Goal: Task Accomplishment & Management: Use online tool/utility

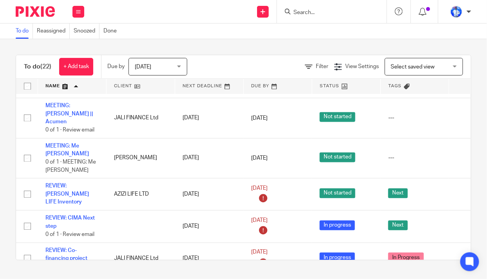
scroll to position [463, 0]
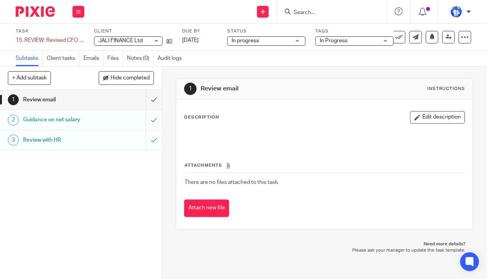
click at [95, 59] on link "Emails" at bounding box center [93, 58] width 20 height 15
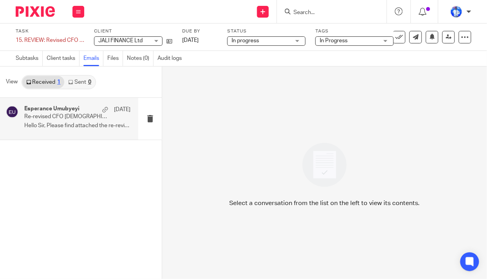
click at [66, 122] on div "Esperance Umubyeyi 30 Jul Re-revised CFO Employment Contract and Partnership Ag…" at bounding box center [77, 119] width 106 height 26
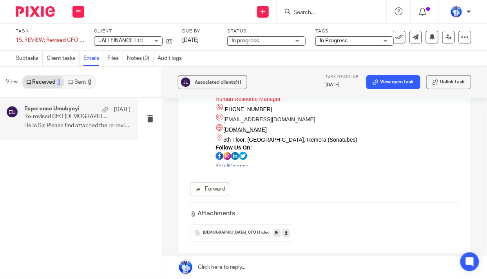
scroll to position [285, 0]
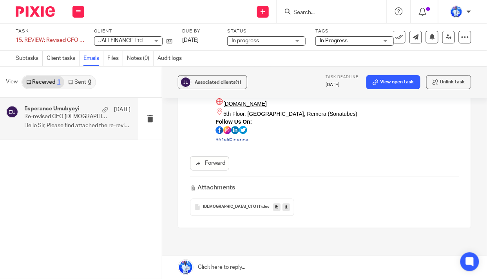
click at [283, 204] on link at bounding box center [285, 208] width 7 height 8
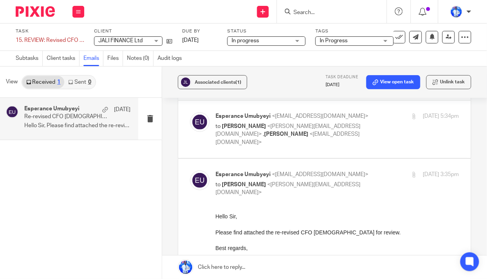
scroll to position [0, 0]
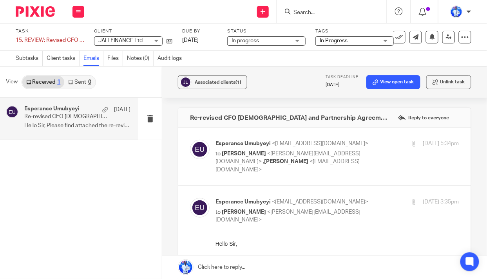
click at [340, 159] on p "to Felix Nkundimana <felix@jaligroup.rw> , Yonah Tashobya <yonah.tashobya@jalig…" at bounding box center [296, 162] width 162 height 24
checkbox input "true"
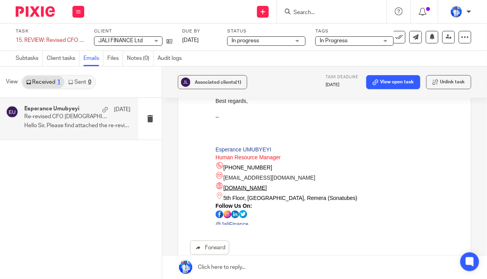
scroll to position [178, 0]
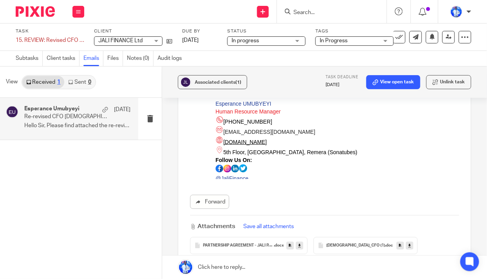
click at [299, 243] on icon at bounding box center [299, 246] width 3 height 6
